Goal: Find specific page/section: Find specific page/section

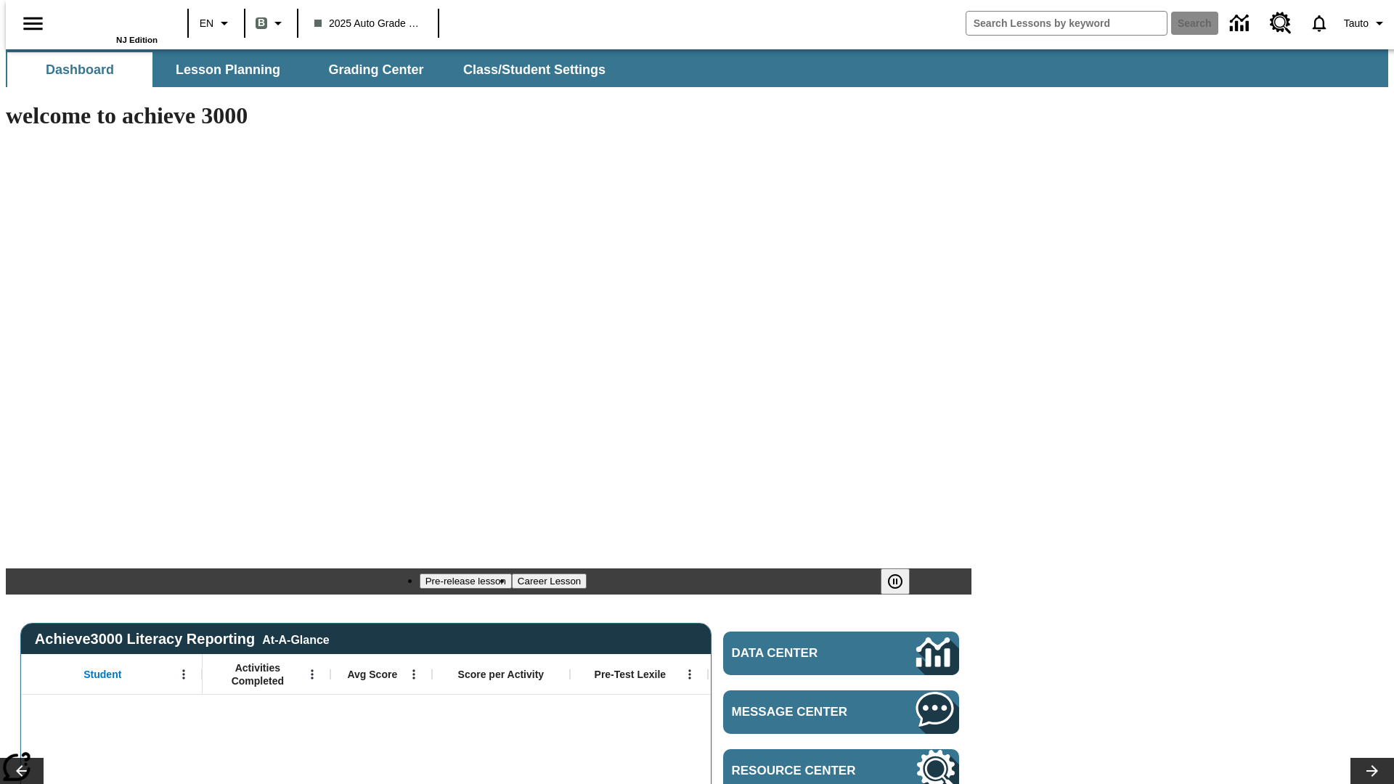
type input "-1"
click at [222, 70] on span "Lesson Planning" at bounding box center [228, 70] width 105 height 17
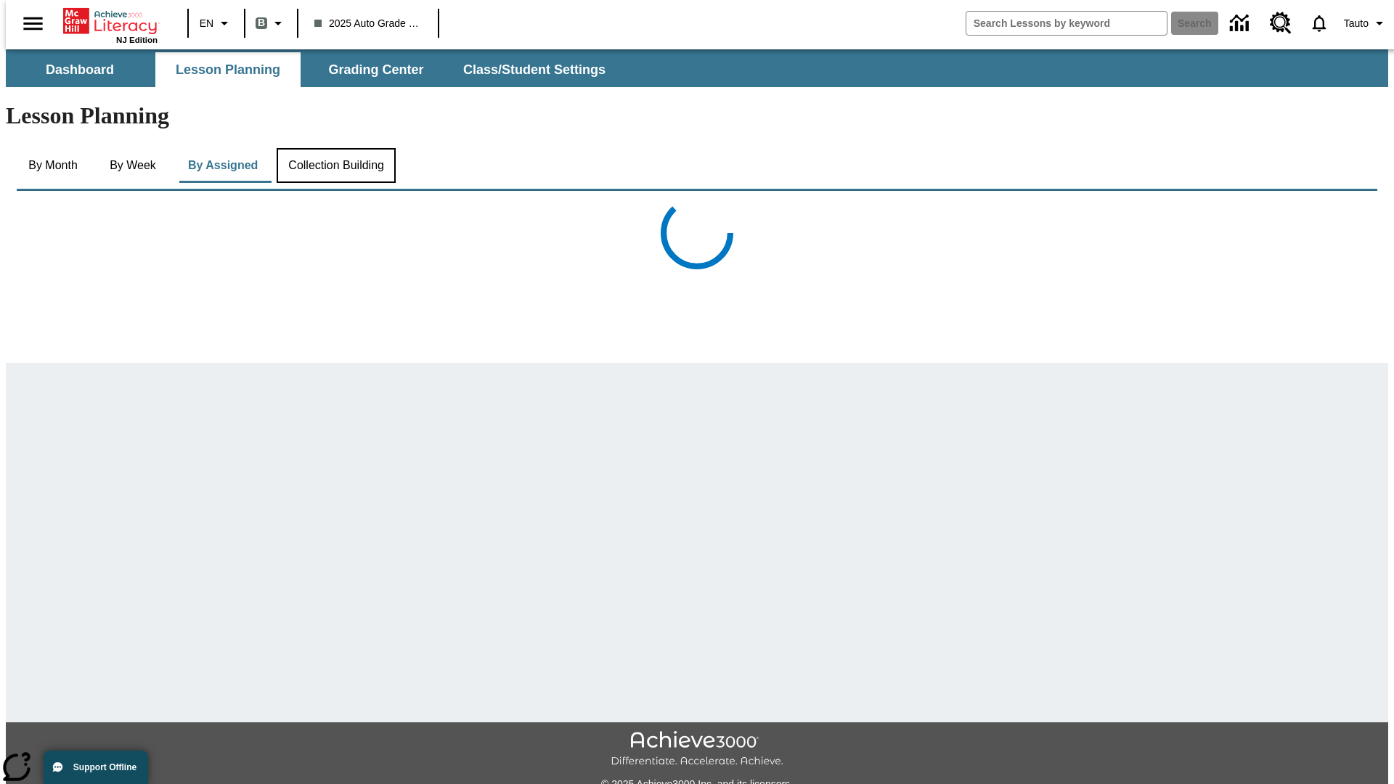
click at [335, 148] on button "Collection Building" at bounding box center [336, 165] width 119 height 35
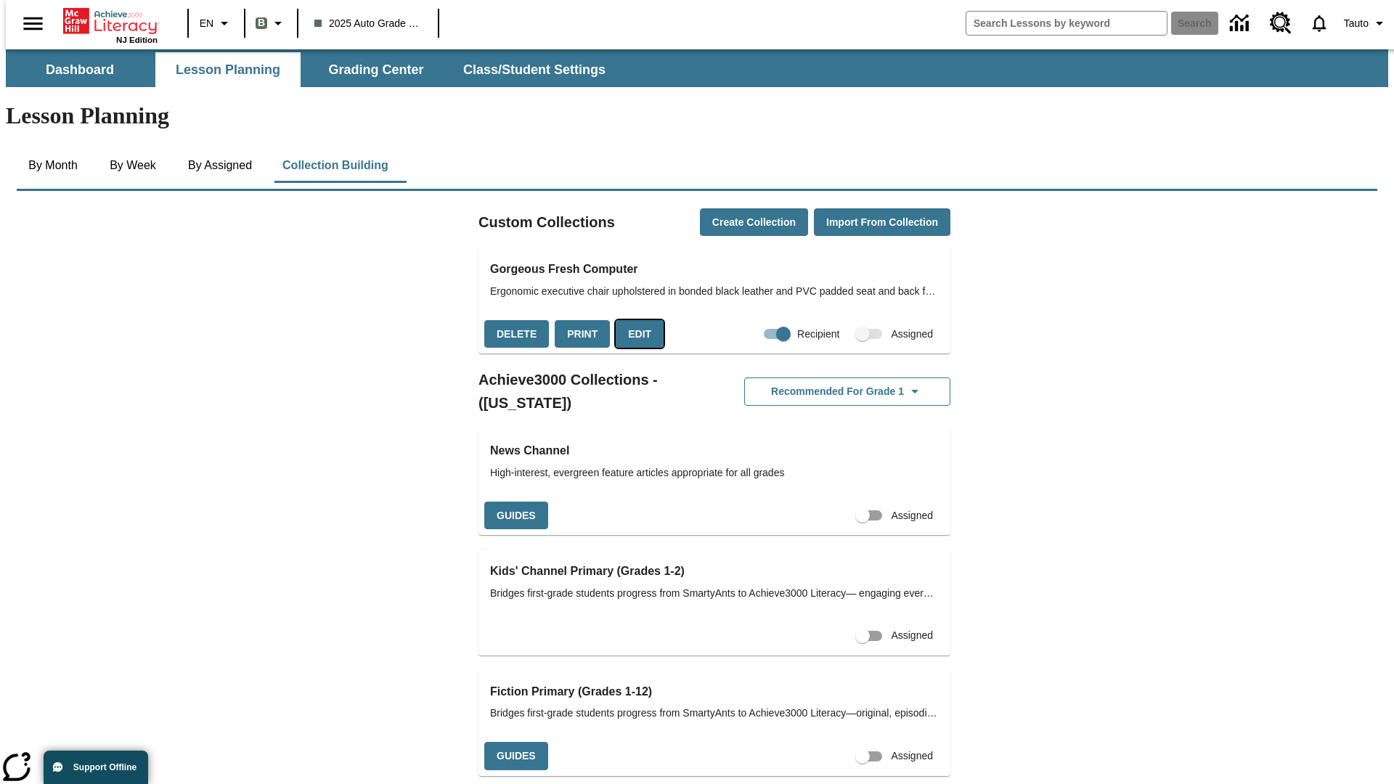
click at [634, 320] on button "Edit" at bounding box center [640, 334] width 48 height 28
